Goal: Task Accomplishment & Management: Manage account settings

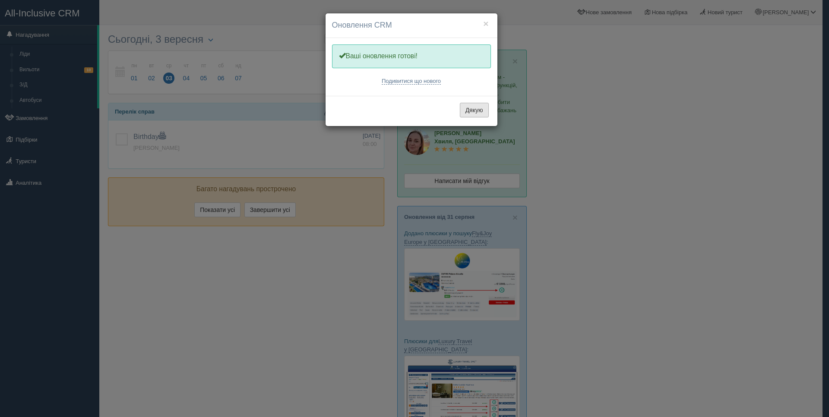
click at [479, 113] on button "Дякую" at bounding box center [474, 110] width 29 height 15
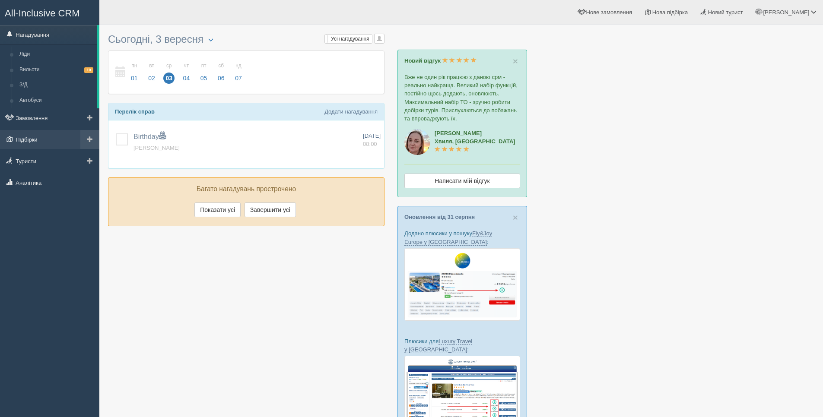
click at [59, 142] on link "Підбірки" at bounding box center [49, 139] width 99 height 19
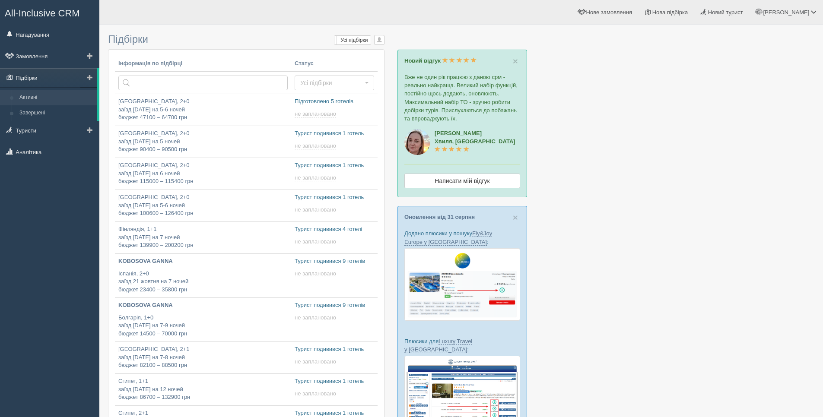
click at [65, 73] on link "Підбірки" at bounding box center [48, 77] width 97 height 19
click at [176, 102] on p "Туреччина, 2+0 заїзд 11 вересня на 5-6 ночей бюджет 47100 – 64700 грн" at bounding box center [202, 110] width 169 height 24
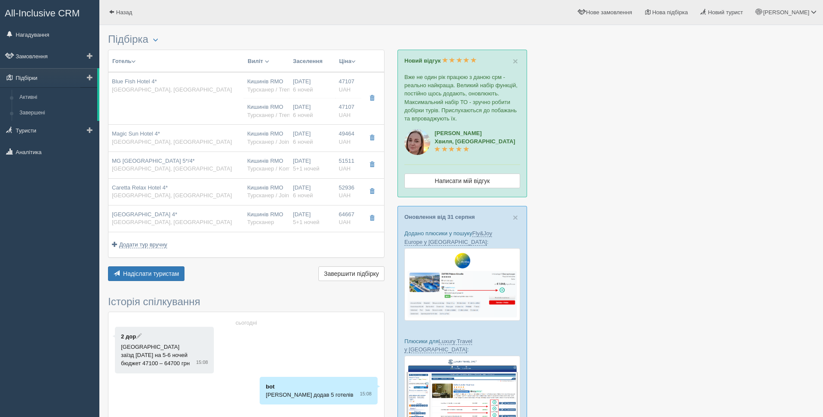
click at [72, 70] on link "Підбірки" at bounding box center [48, 77] width 97 height 19
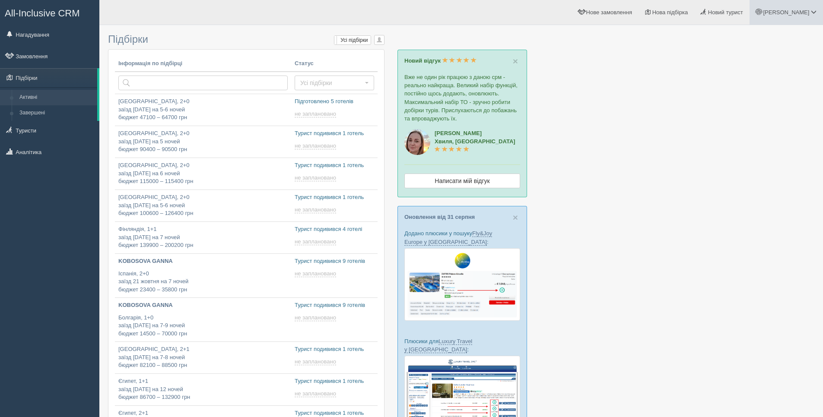
click at [801, 7] on link "[PERSON_NAME]" at bounding box center [786, 12] width 73 height 25
click at [758, 112] on link "Вихід" at bounding box center [775, 112] width 94 height 19
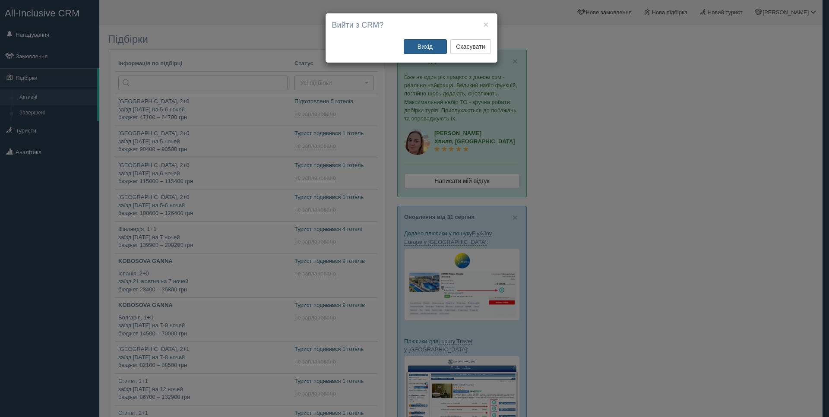
click at [434, 42] on button "Вихід" at bounding box center [425, 46] width 43 height 15
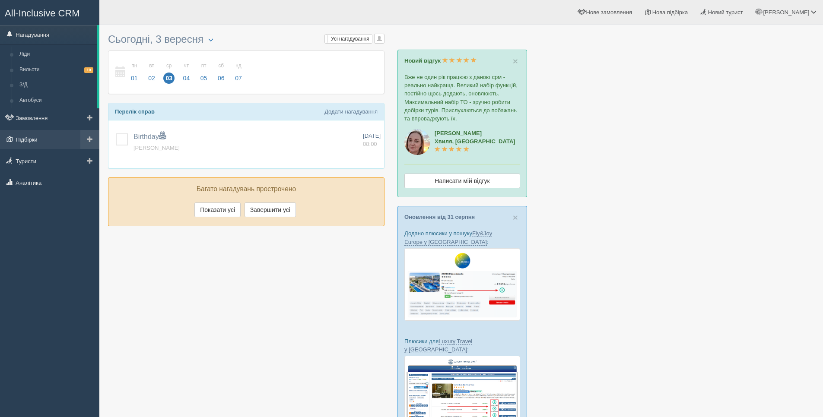
click at [77, 140] on link "Підбірки" at bounding box center [49, 139] width 99 height 19
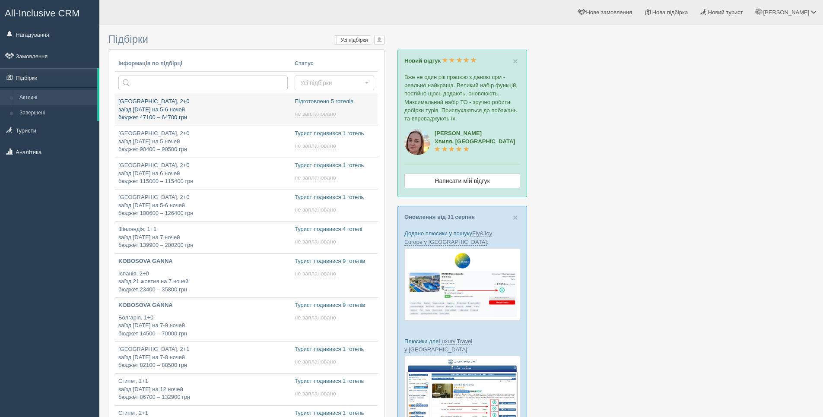
type input "2025-09-03 16:05"
click at [150, 107] on p "Туреччина, 2+0 заїзд 11 вересня на 5-6 ночей бюджет 47100 – 64700 грн" at bounding box center [202, 110] width 169 height 24
click at [66, 79] on link "Підбірки" at bounding box center [48, 77] width 97 height 19
type input "2025-09-03 13:25"
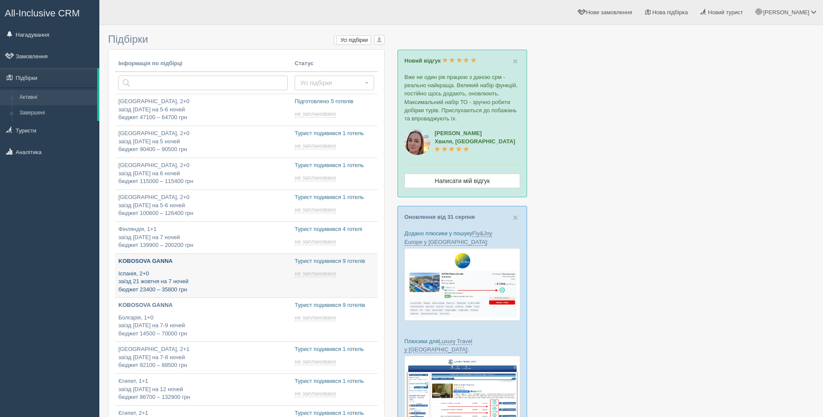
type input "2025-09-03 13:30"
type input "2025-09-03 14:00"
click at [55, 84] on link "Підбірки" at bounding box center [48, 77] width 97 height 19
click at [49, 70] on link "Підбірки" at bounding box center [48, 77] width 97 height 19
type input "[DATE] 16:05"
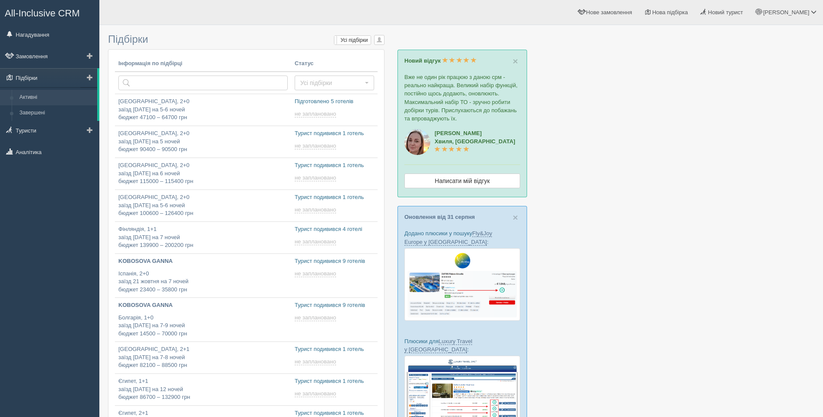
click at [52, 77] on link "Підбірки" at bounding box center [48, 77] width 97 height 19
click at [166, 114] on p "[GEOGRAPHIC_DATA], 2+0 заїзд [DATE] на 5-6 ночей бюджет 47100 – 64700 грн" at bounding box center [202, 110] width 169 height 24
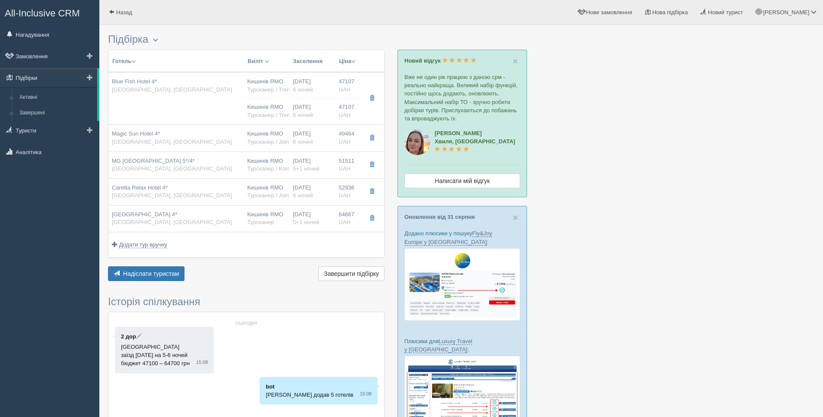
click at [64, 76] on link "Підбірки" at bounding box center [48, 77] width 97 height 19
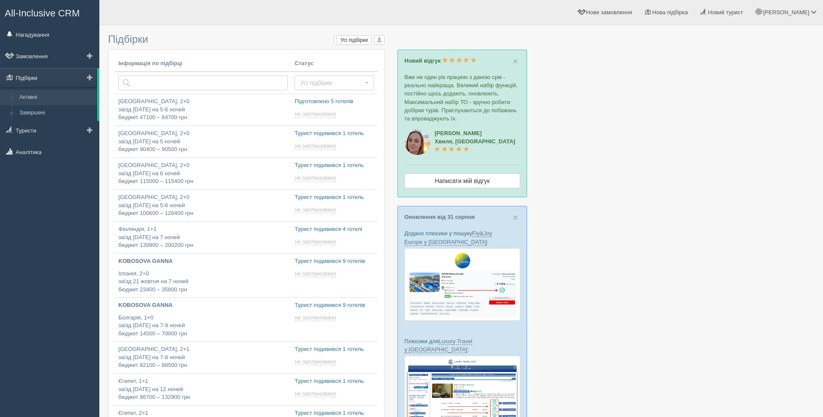
click at [66, 75] on link "Підбірки" at bounding box center [48, 77] width 97 height 19
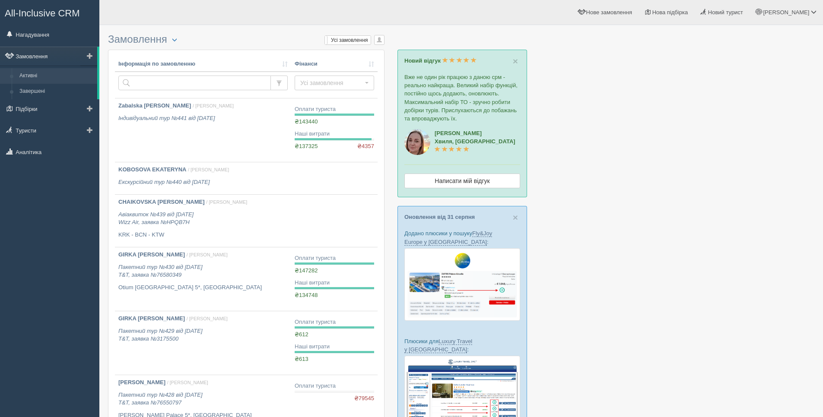
click at [69, 56] on link "Замовлення" at bounding box center [48, 56] width 97 height 19
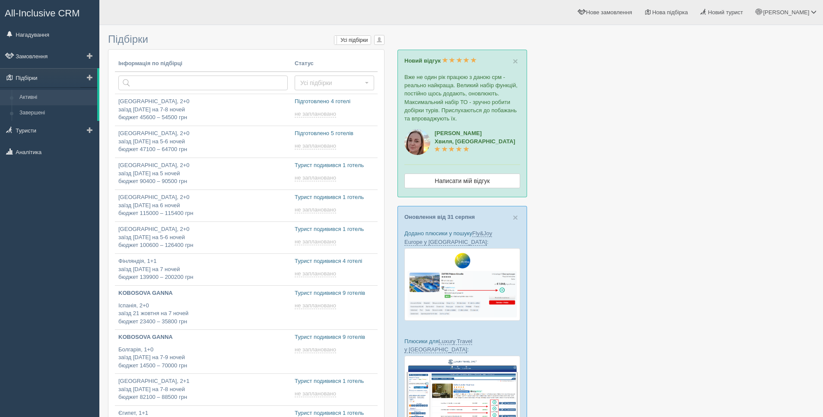
click at [57, 78] on link "Підбірки" at bounding box center [48, 77] width 97 height 19
type input "[DATE] 16:15"
type input "[DATE] 14:00"
type input "[DATE] 17:45"
type input "[DATE] 16:05"
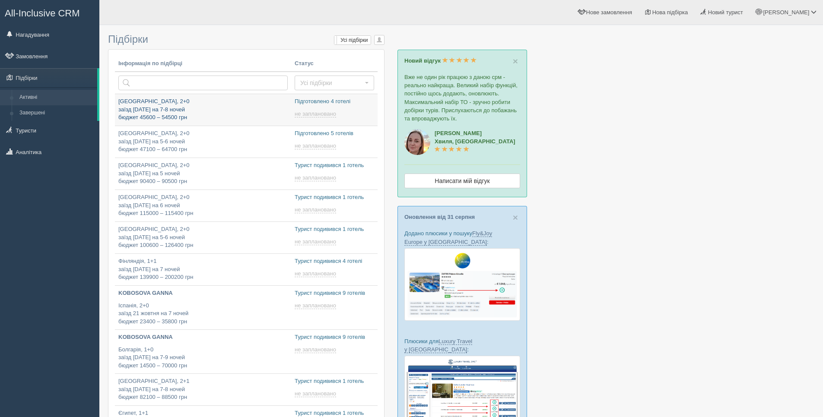
click at [224, 108] on p "Туреччина, 2+0 заїзд 10 жовтня на 7-8 ночей бюджет 45600 – 54500 грн" at bounding box center [202, 110] width 169 height 24
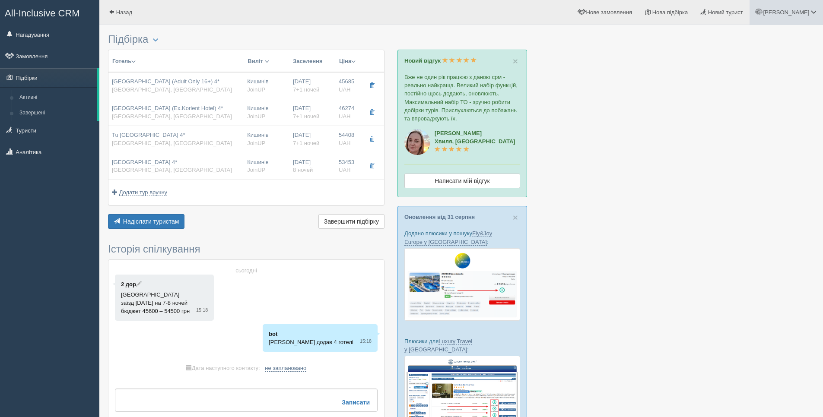
click at [812, 13] on span at bounding box center [814, 12] width 6 height 6
click at [754, 110] on link "Вихід" at bounding box center [775, 112] width 94 height 19
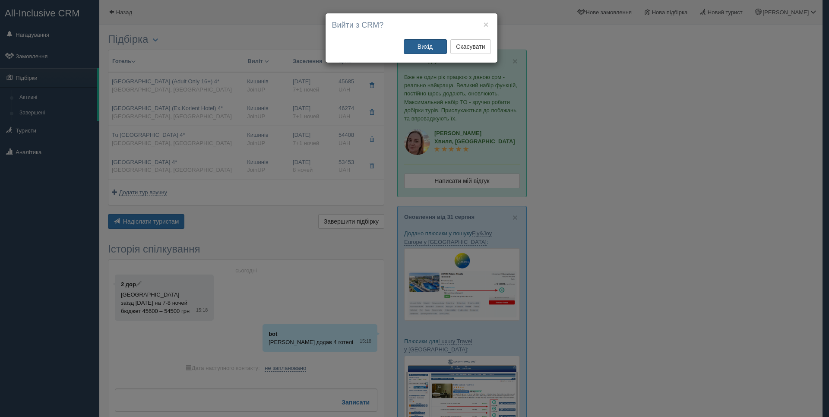
click at [416, 47] on button "Вихід" at bounding box center [425, 46] width 43 height 15
